Goal: Transaction & Acquisition: Download file/media

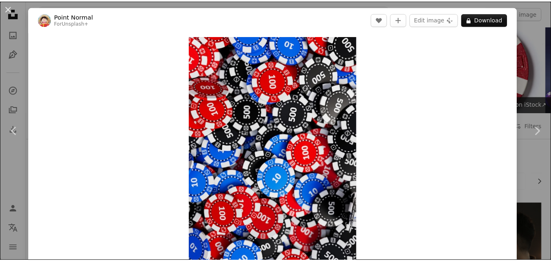
scroll to position [469, 0]
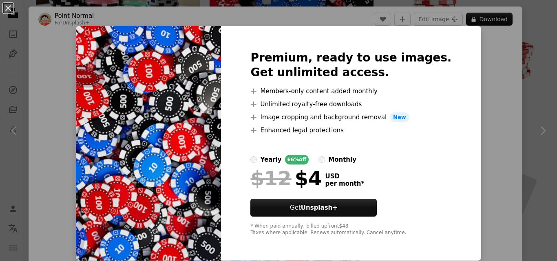
click at [466, 174] on div "An X shape Premium, ready to use images. Get unlimited access. A plus sign Memb…" at bounding box center [278, 130] width 557 height 261
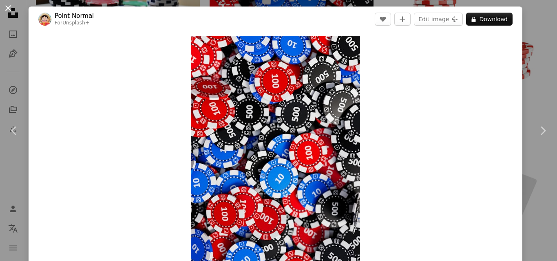
click at [8, 9] on button "An X shape" at bounding box center [8, 8] width 10 height 10
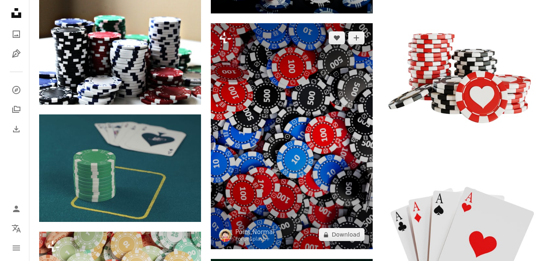
scroll to position [450, 0]
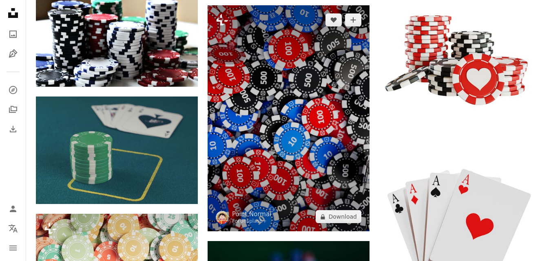
click at [288, 140] on img at bounding box center [289, 118] width 162 height 227
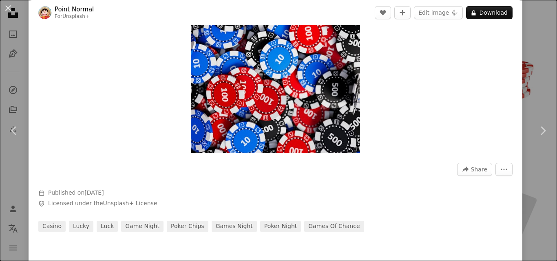
scroll to position [124, 0]
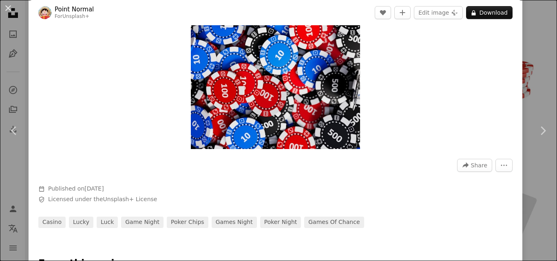
click at [322, 113] on img "Zoom in on this image" at bounding box center [275, 30] width 169 height 237
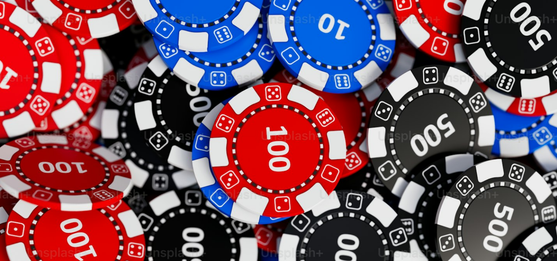
scroll to position [251, 0]
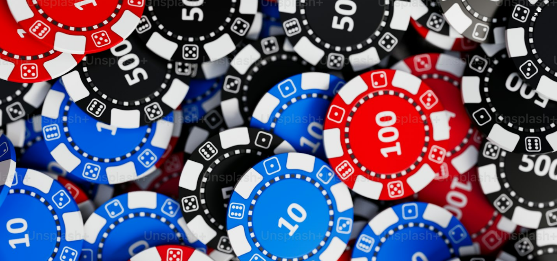
click at [322, 113] on img "Zoom out on this image" at bounding box center [279, 138] width 558 height 781
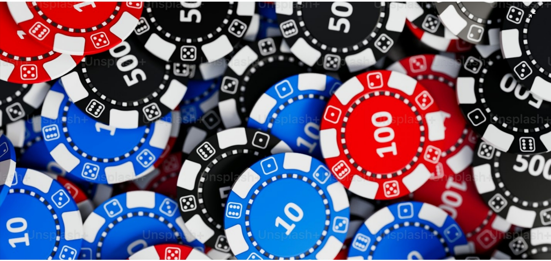
scroll to position [36, 0]
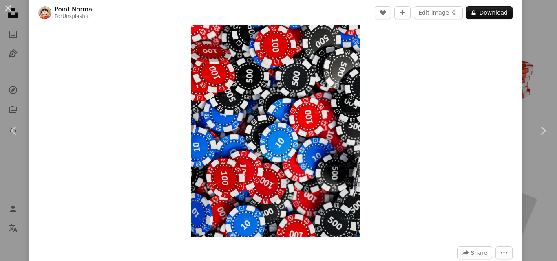
click at [530, 24] on div "An X shape Chevron left Chevron right Point Normal For Unsplash+ A heart A plus…" at bounding box center [278, 130] width 557 height 261
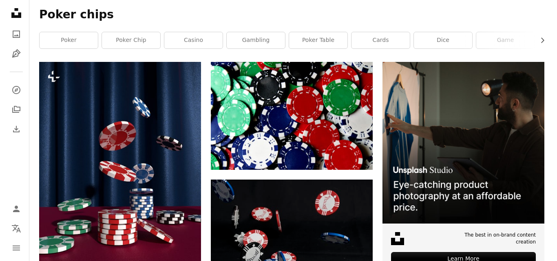
scroll to position [168, 0]
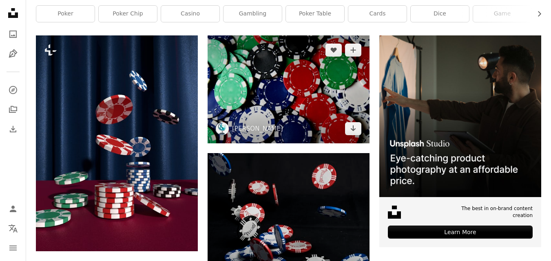
click at [271, 83] on img at bounding box center [289, 89] width 162 height 108
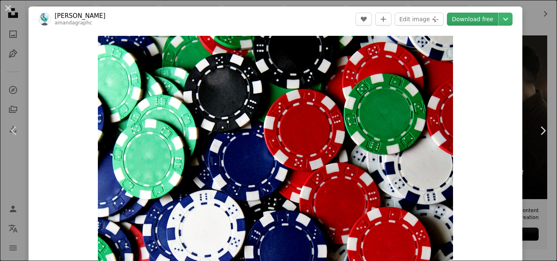
click at [476, 17] on link "Download free" at bounding box center [472, 19] width 51 height 13
